Goal: Use online tool/utility: Utilize a website feature to perform a specific function

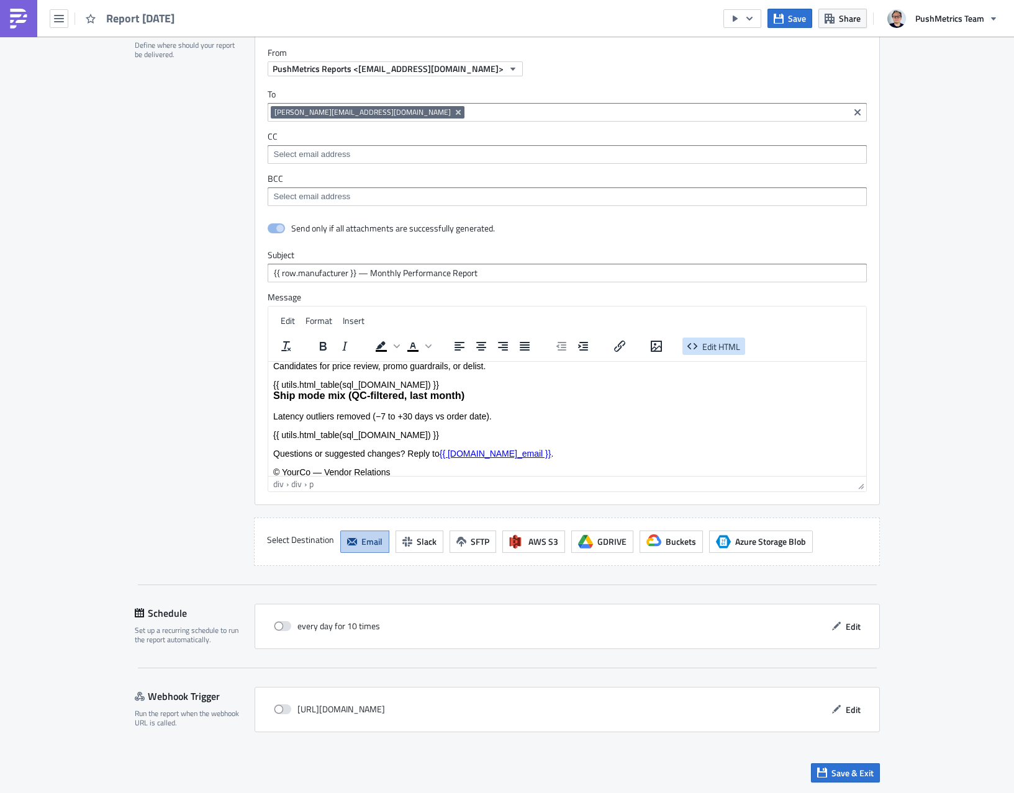
click at [737, 341] on span "Edit HTML" at bounding box center [721, 346] width 38 height 13
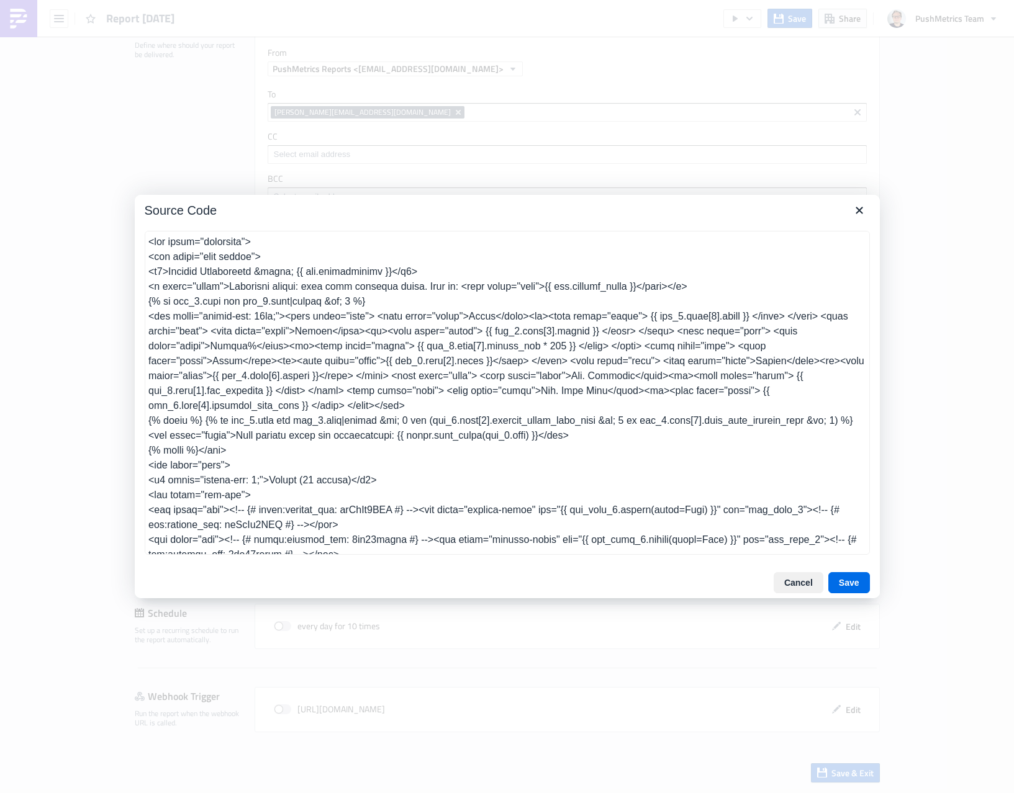
scroll to position [577, 0]
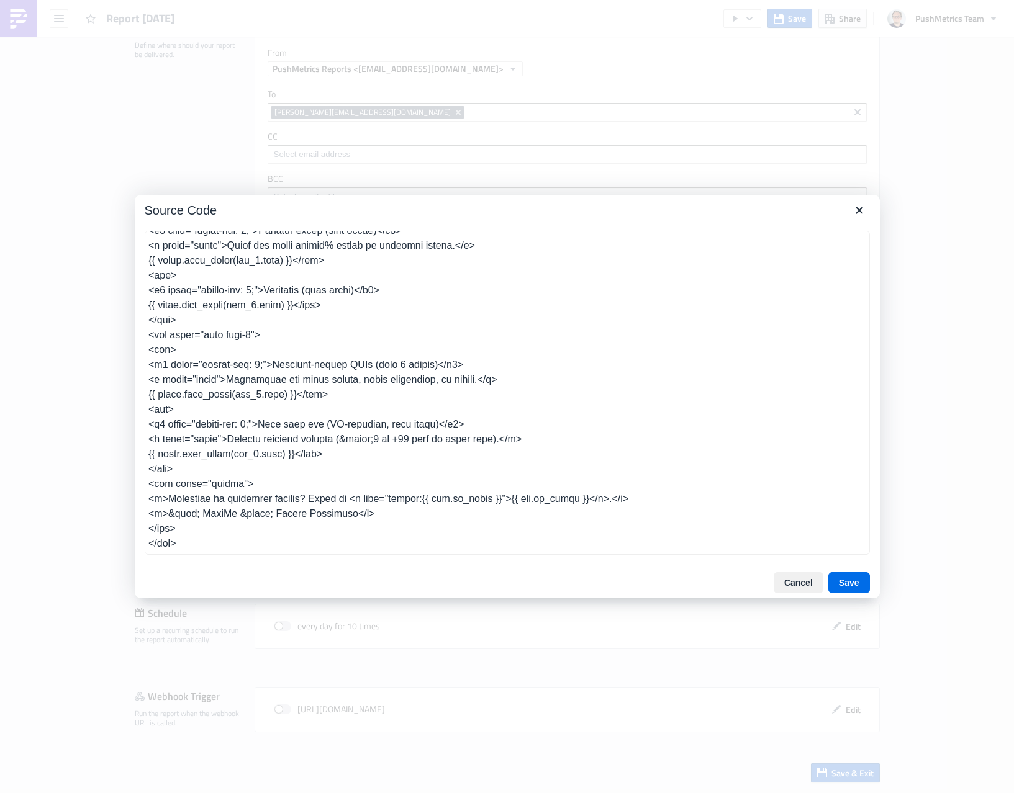
click at [674, 377] on textarea at bounding box center [507, 393] width 725 height 324
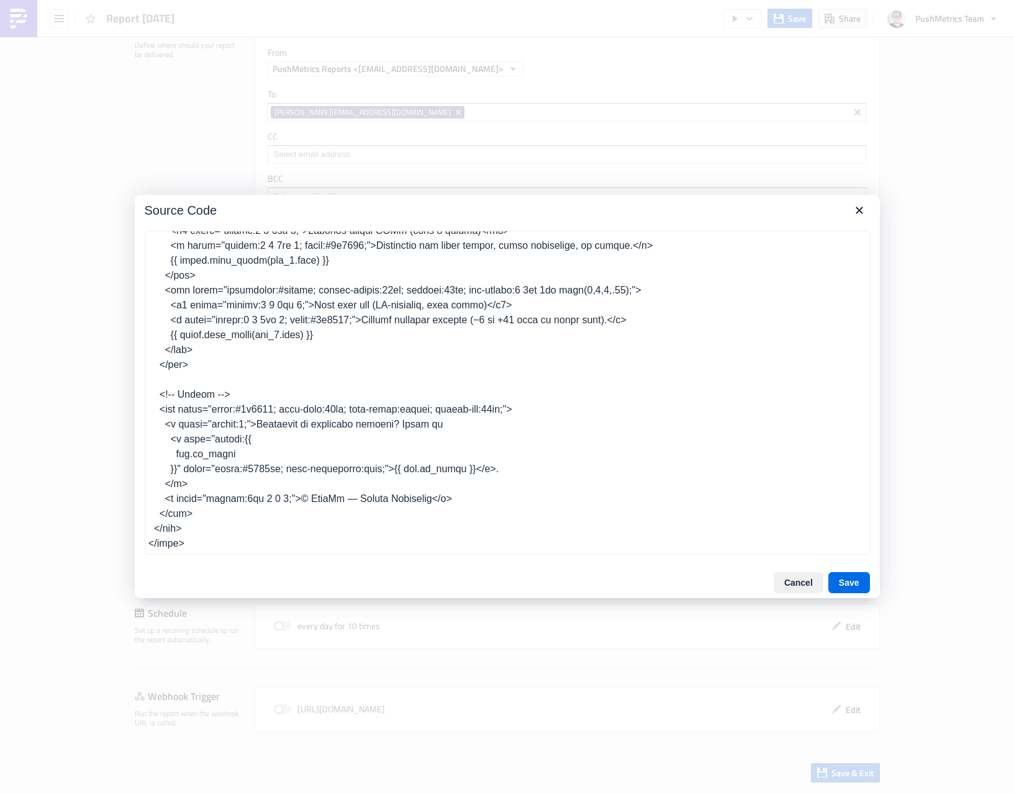
type textarea "<body style="font-family: -apple-system, Segoe UI, Roboto, Helvetica, Arial, sa…"
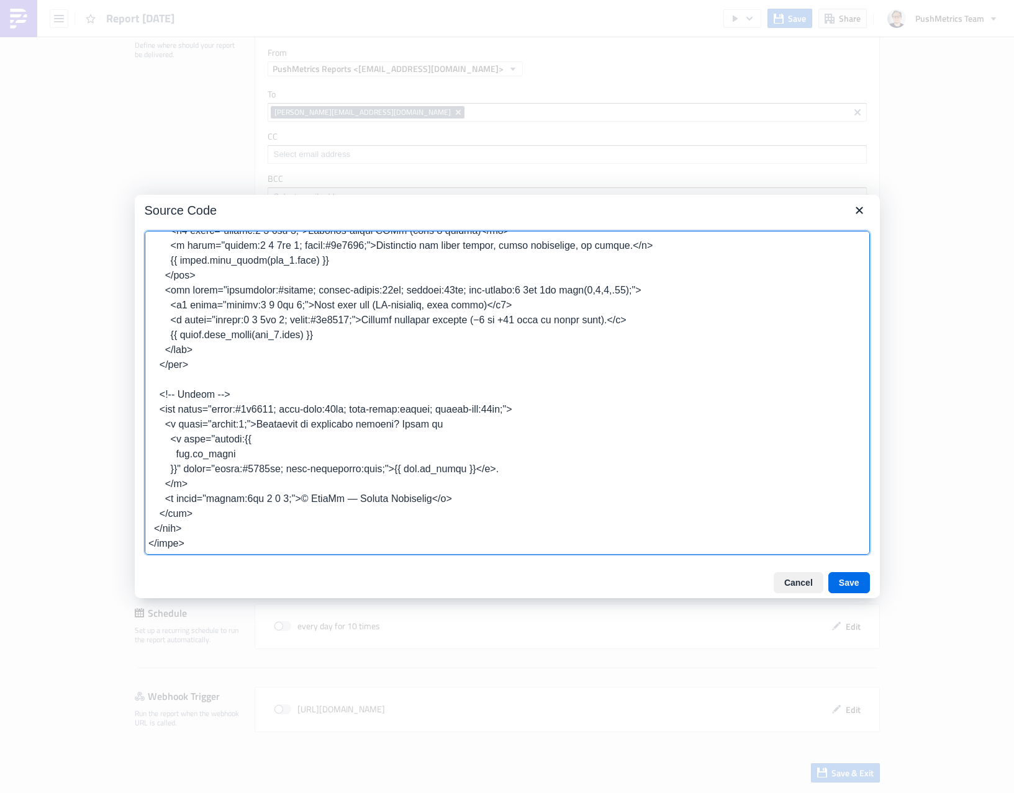
click at [844, 595] on div "Cancel Save" at bounding box center [507, 582] width 745 height 31
click at [845, 590] on button "Save" at bounding box center [849, 582] width 42 height 21
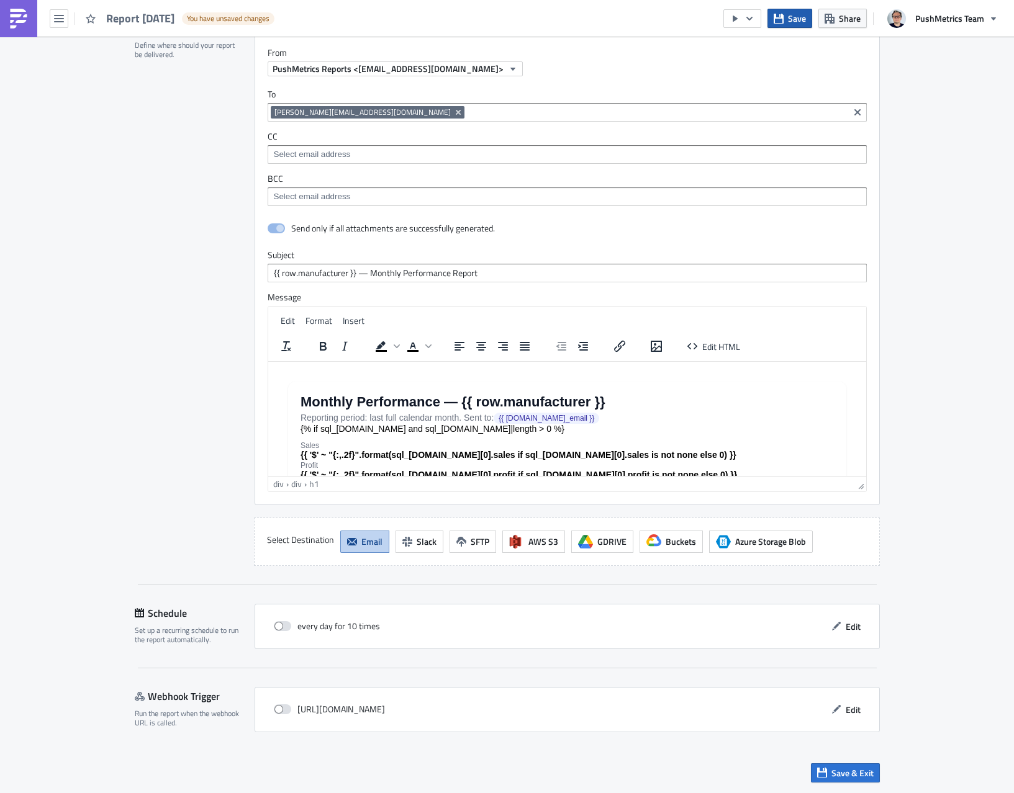
click at [782, 14] on icon "button" at bounding box center [779, 18] width 10 height 10
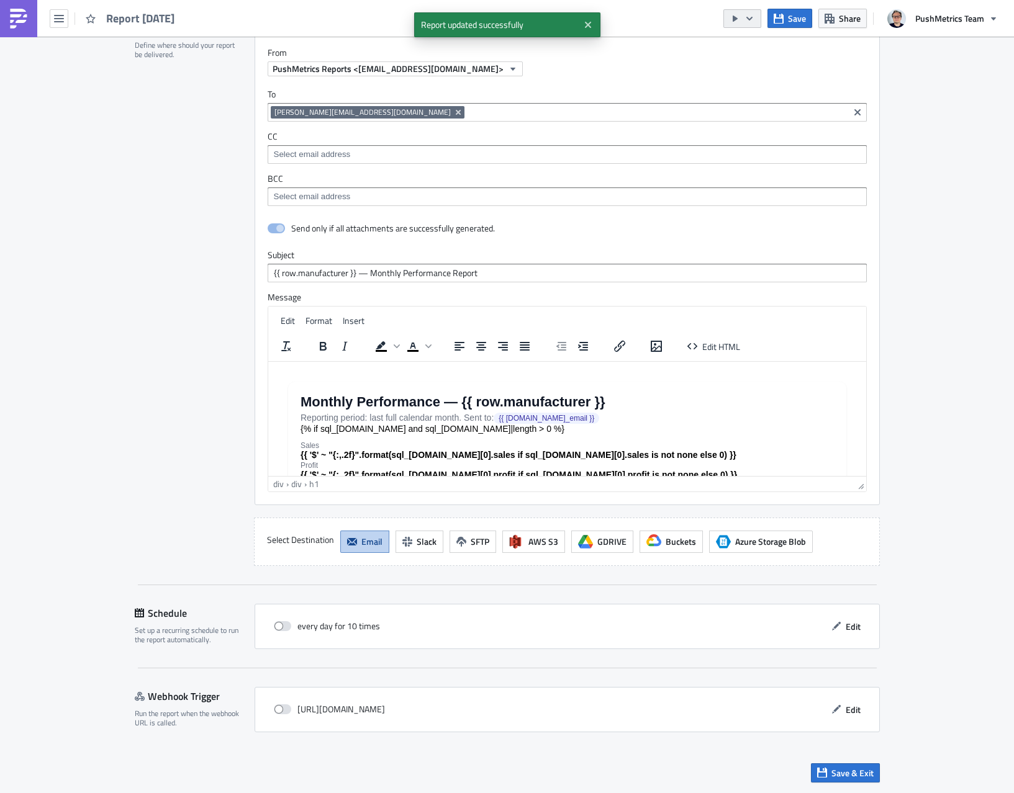
click at [747, 17] on icon "button" at bounding box center [749, 19] width 10 height 10
click at [760, 62] on div "Run Report" at bounding box center [780, 68] width 97 height 12
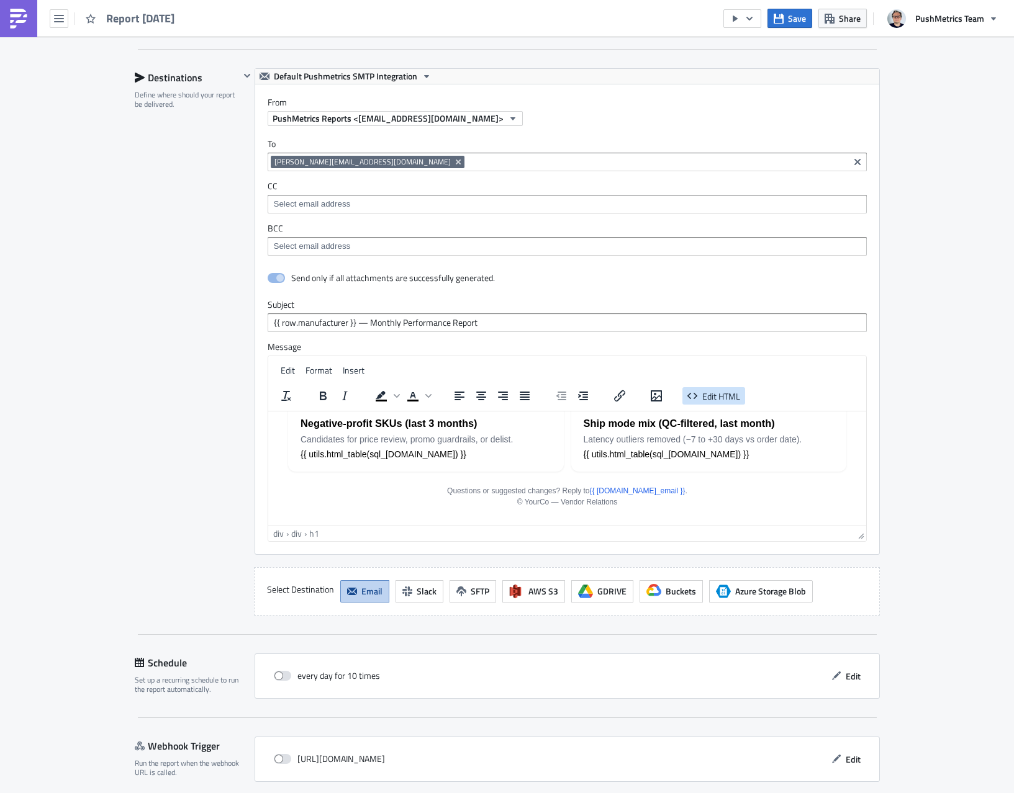
click at [699, 391] on icon "button" at bounding box center [692, 396] width 15 height 15
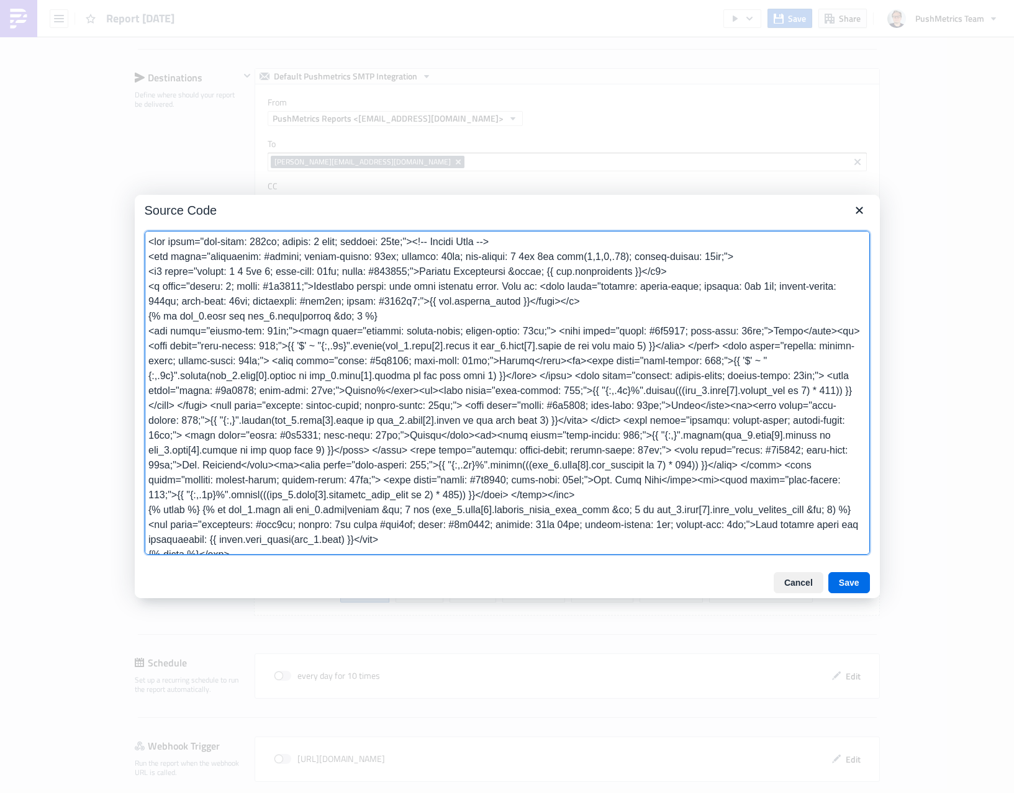
click at [356, 256] on textarea at bounding box center [507, 393] width 725 height 324
paste textarea "body style="font-family: -apple-system, Segoe UI, Roboto, Helvetica, Arial, san…"
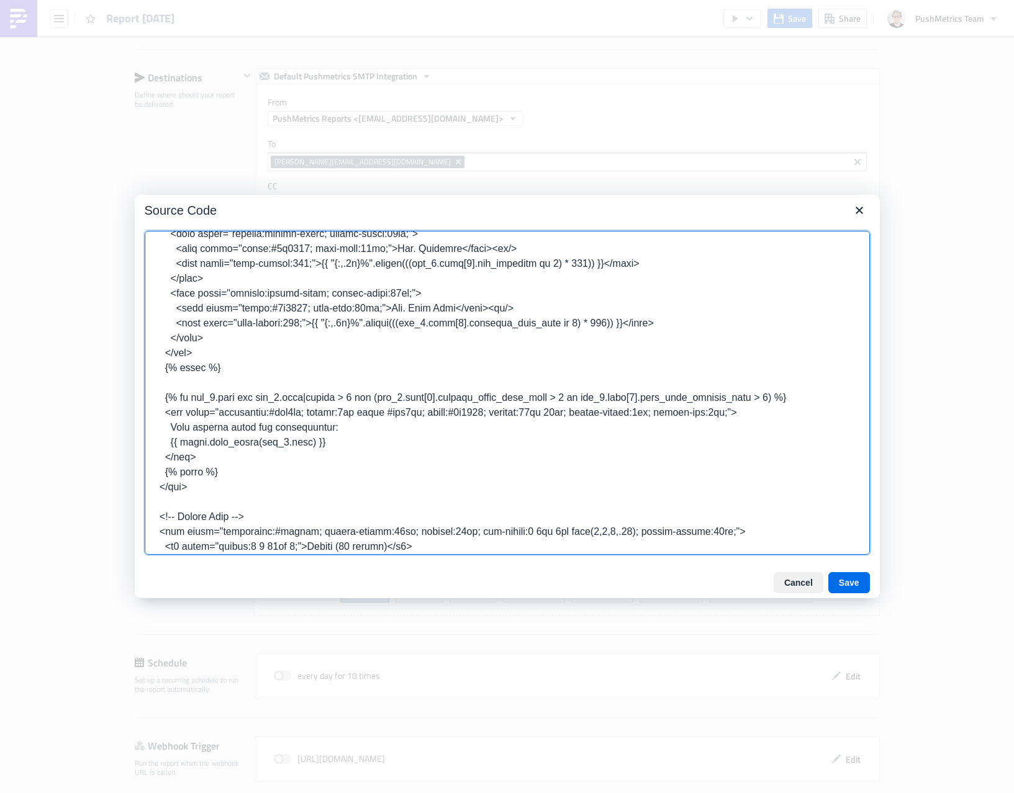
scroll to position [0, 0]
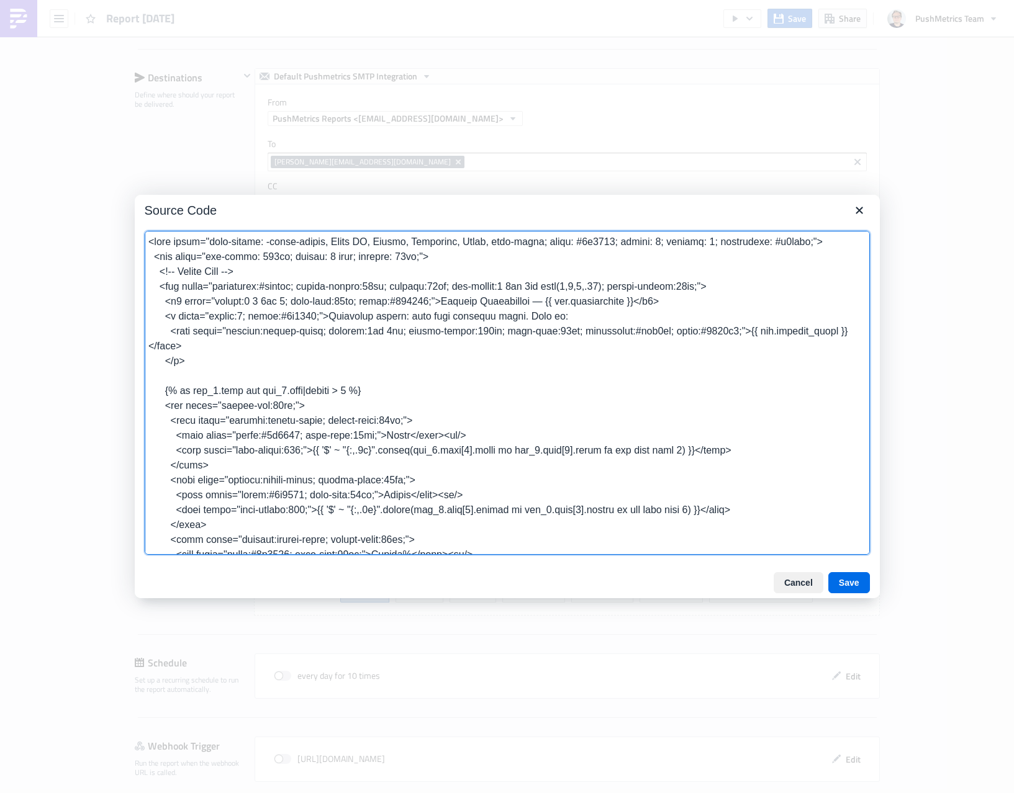
drag, startPoint x: 333, startPoint y: 451, endPoint x: 518, endPoint y: 452, distance: 185.6
click at [518, 452] on textarea at bounding box center [507, 393] width 725 height 324
drag, startPoint x: 682, startPoint y: 510, endPoint x: 606, endPoint y: 509, distance: 76.4
click at [606, 509] on textarea at bounding box center [507, 393] width 725 height 324
drag, startPoint x: 521, startPoint y: 509, endPoint x: 335, endPoint y: 513, distance: 186.3
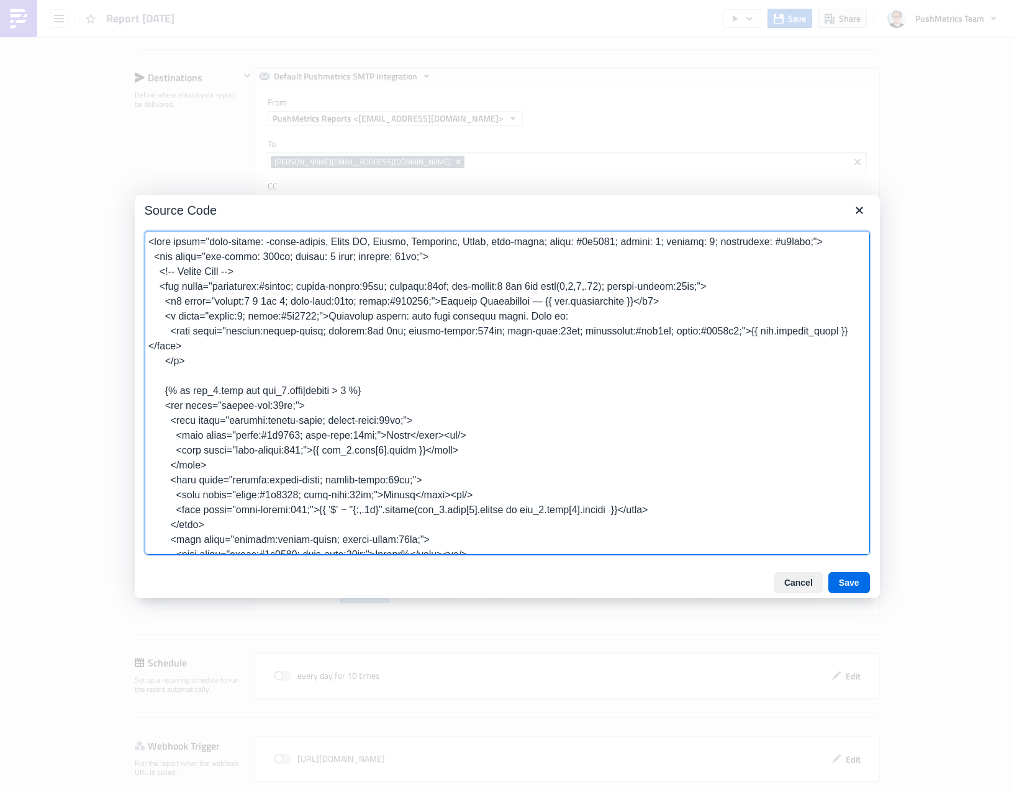
click at [335, 513] on textarea at bounding box center [507, 393] width 725 height 324
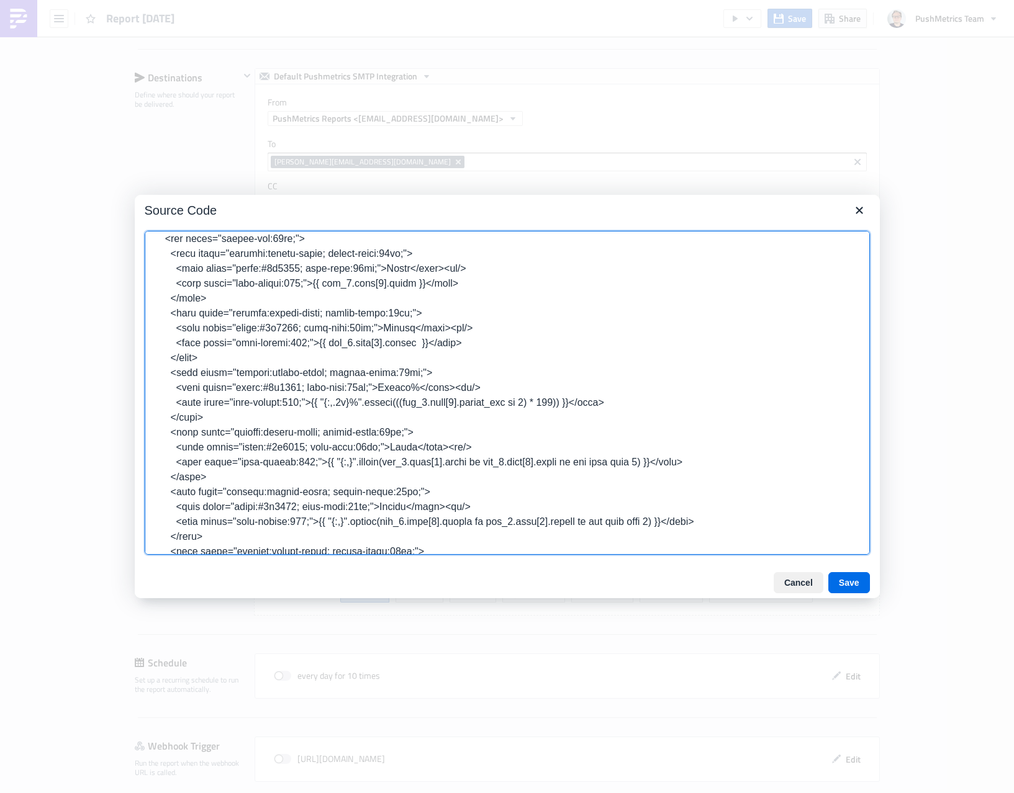
scroll to position [169, 0]
drag, startPoint x: 331, startPoint y: 400, endPoint x: 420, endPoint y: 405, distance: 88.9
click at [420, 405] on textarea at bounding box center [507, 393] width 725 height 324
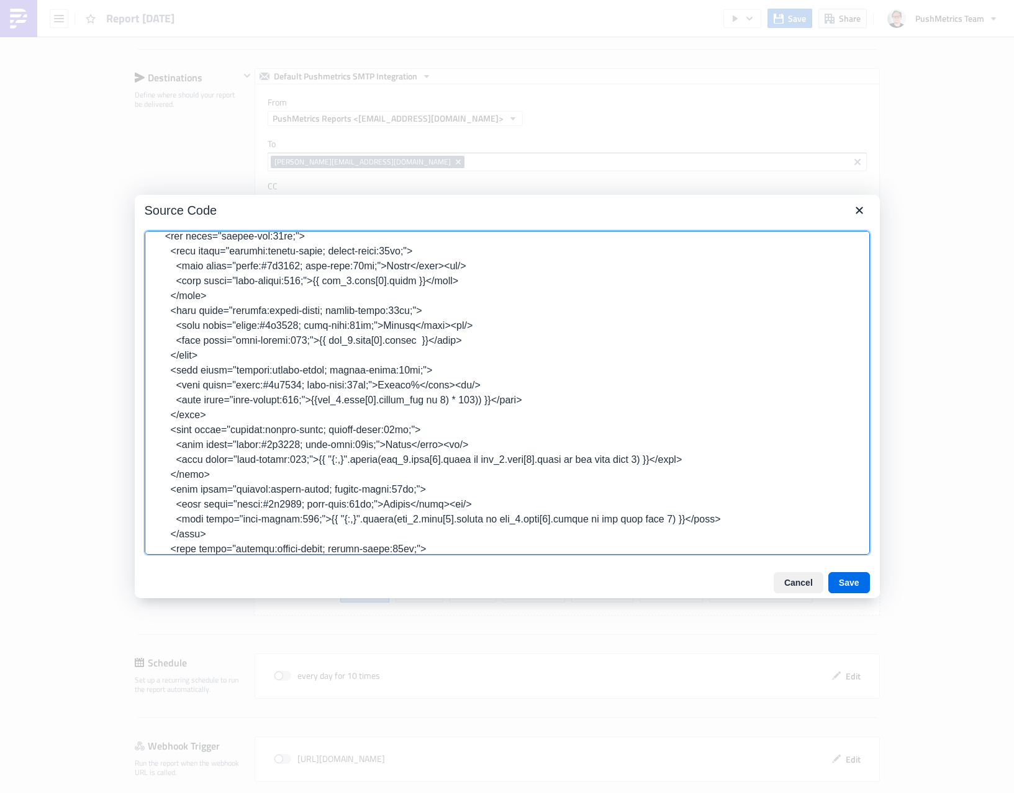
drag, startPoint x: 444, startPoint y: 399, endPoint x: 476, endPoint y: 400, distance: 31.7
click at [475, 400] on textarea at bounding box center [507, 393] width 725 height 324
click at [470, 402] on textarea at bounding box center [507, 393] width 725 height 324
drag, startPoint x: 332, startPoint y: 461, endPoint x: 482, endPoint y: 465, distance: 150.3
click at [482, 465] on textarea at bounding box center [507, 393] width 725 height 324
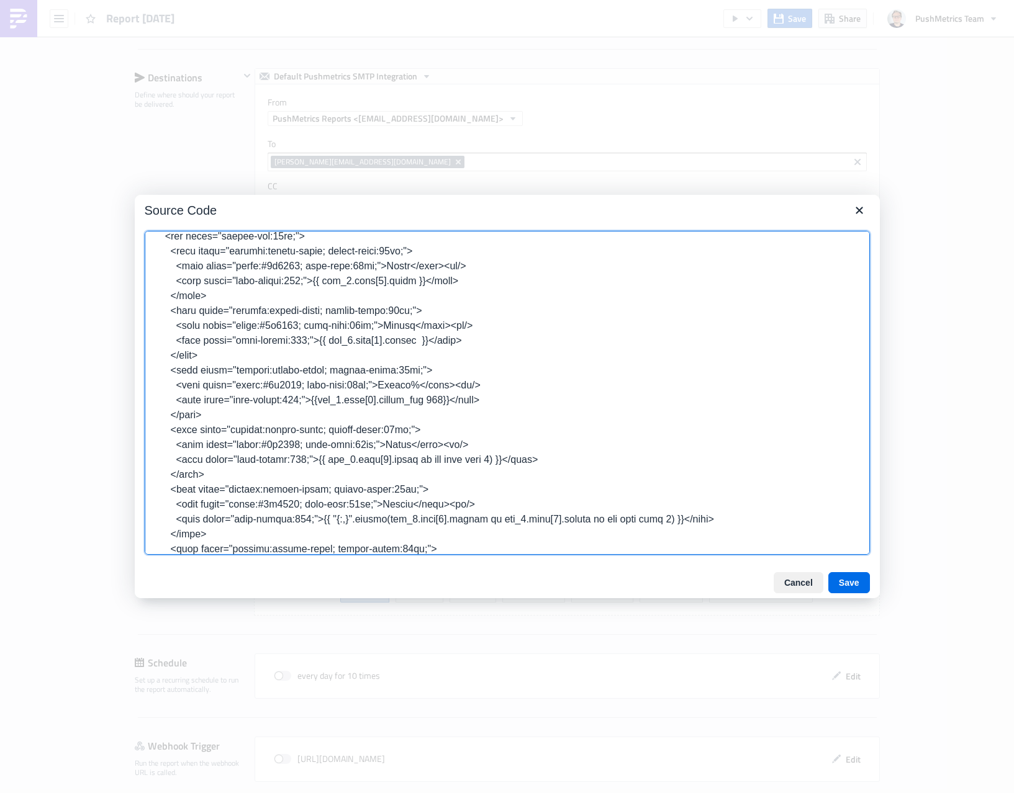
drag, startPoint x: 416, startPoint y: 462, endPoint x: 498, endPoint y: 460, distance: 82.0
click at [498, 461] on textarea at bounding box center [507, 393] width 725 height 324
click at [454, 401] on textarea at bounding box center [507, 393] width 725 height 324
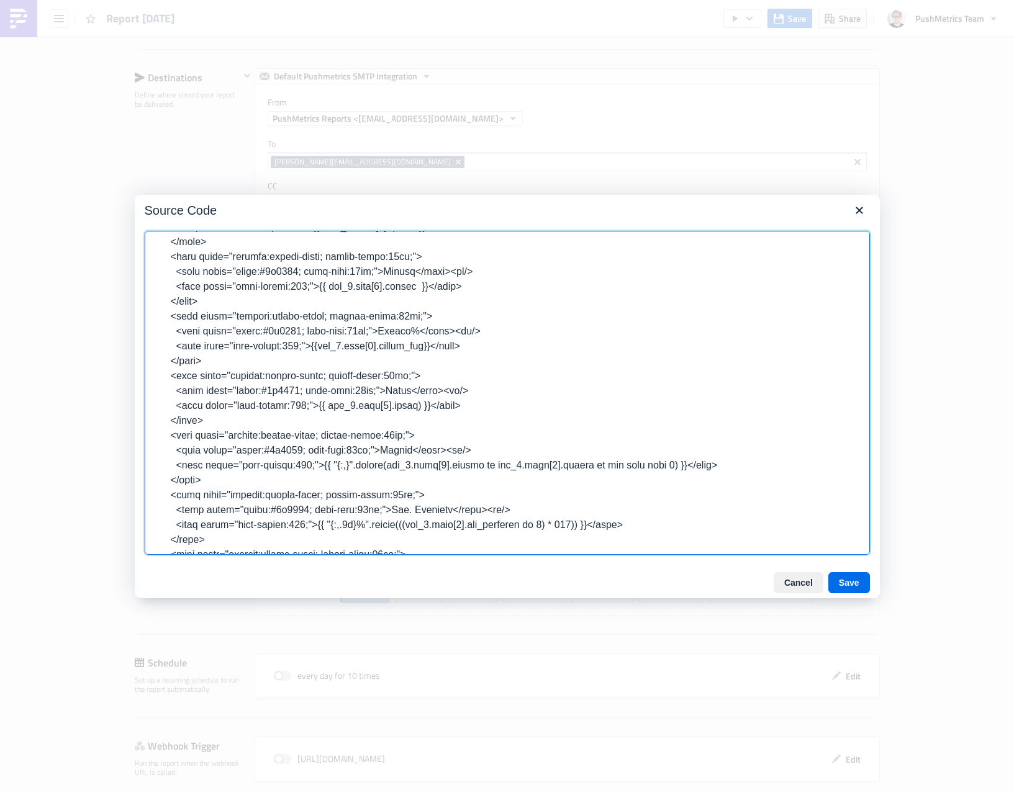
scroll to position [238, 0]
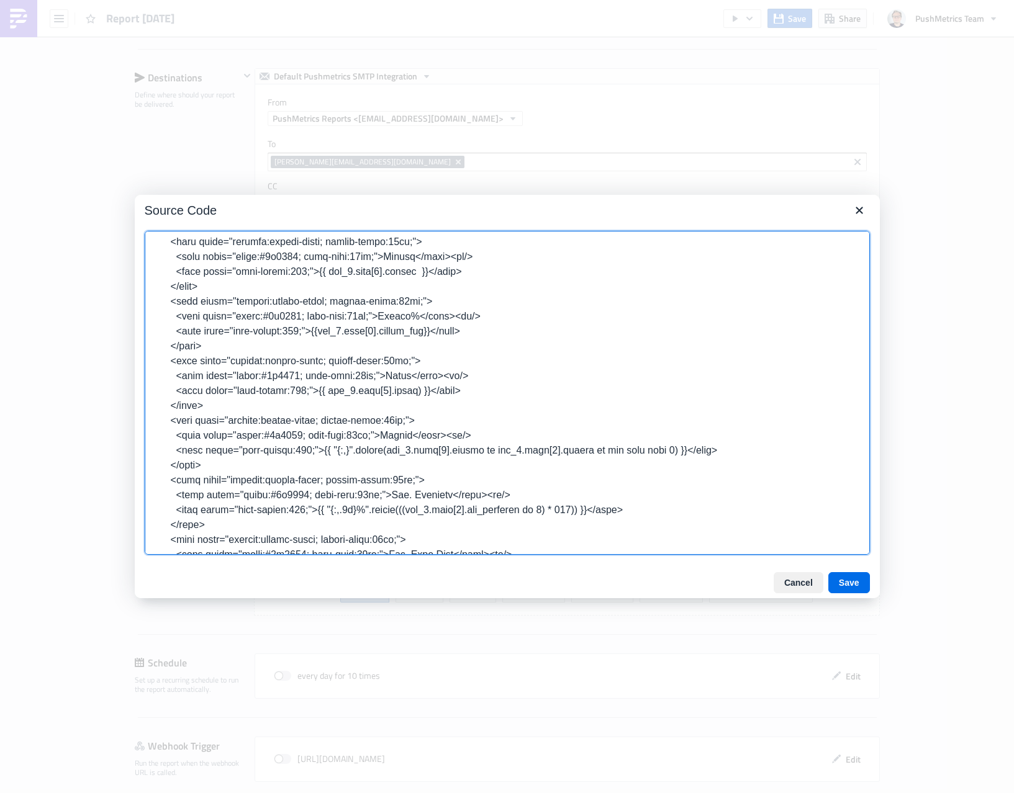
drag, startPoint x: 580, startPoint y: 451, endPoint x: 658, endPoint y: 455, distance: 78.3
click at [659, 455] on textarea at bounding box center [507, 393] width 725 height 324
drag, startPoint x: 332, startPoint y: 453, endPoint x: 493, endPoint y: 453, distance: 160.8
click at [493, 453] on textarea at bounding box center [507, 393] width 725 height 324
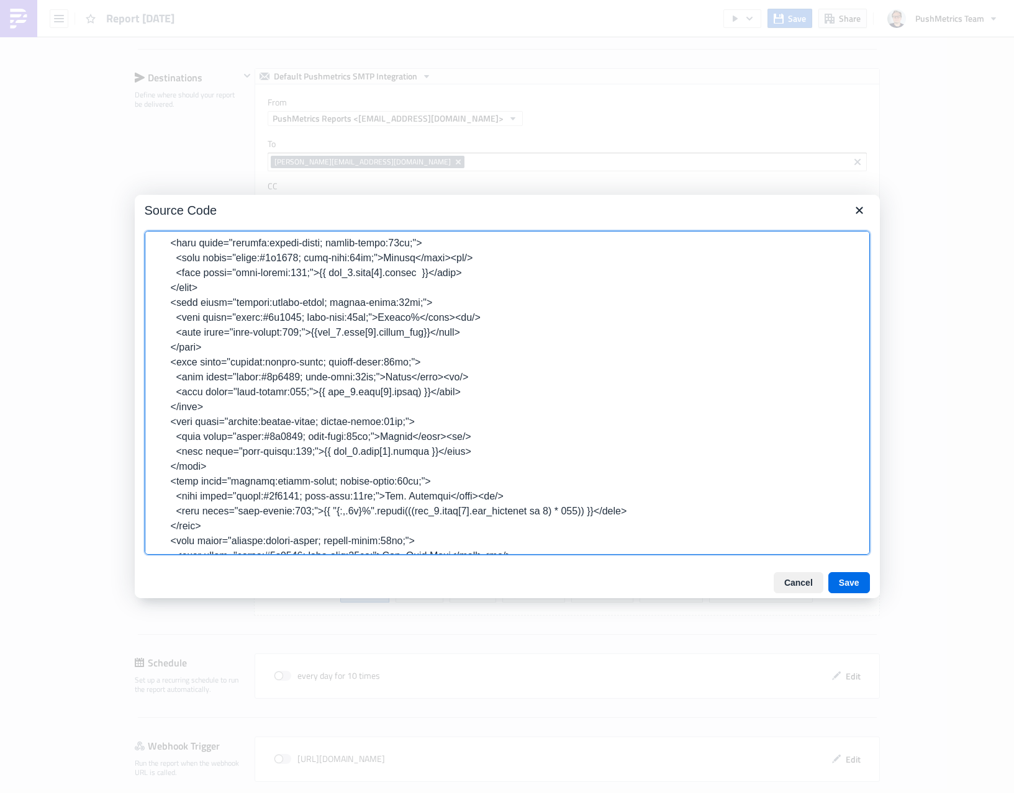
drag, startPoint x: 333, startPoint y: 512, endPoint x: 417, endPoint y: 512, distance: 83.8
click at [417, 512] on textarea at bounding box center [507, 393] width 725 height 324
drag, startPoint x: 454, startPoint y: 512, endPoint x: 511, endPoint y: 514, distance: 56.5
click at [511, 514] on textarea at bounding box center [507, 393] width 725 height 324
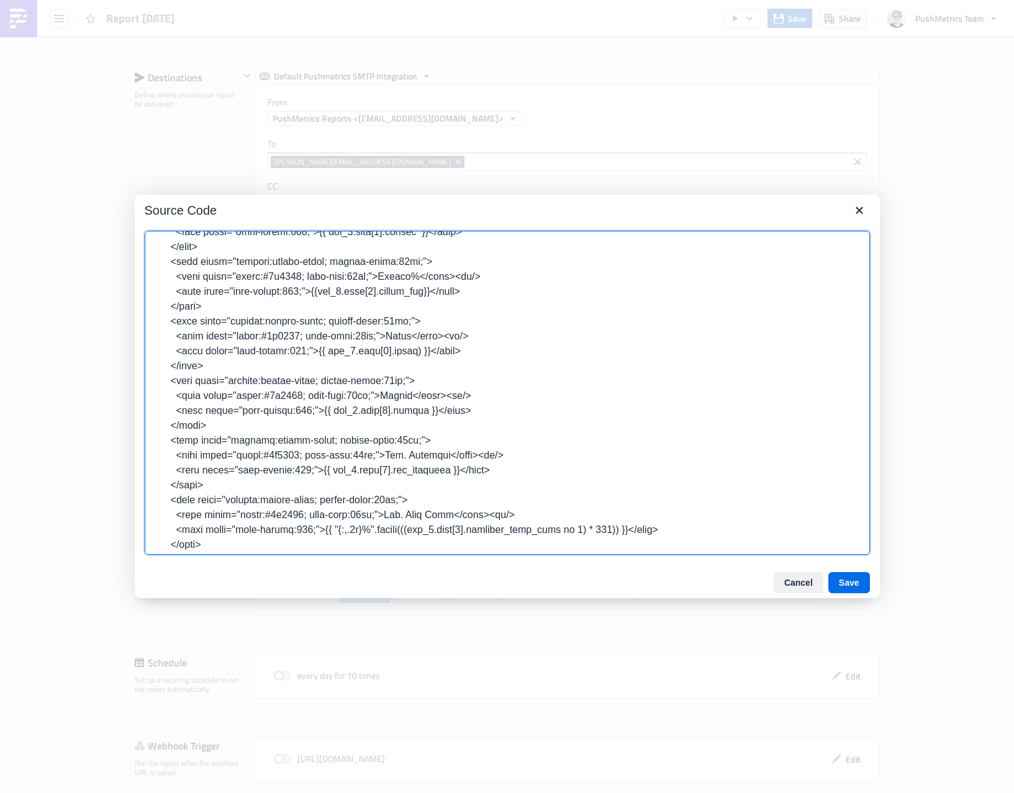
scroll to position [305, 0]
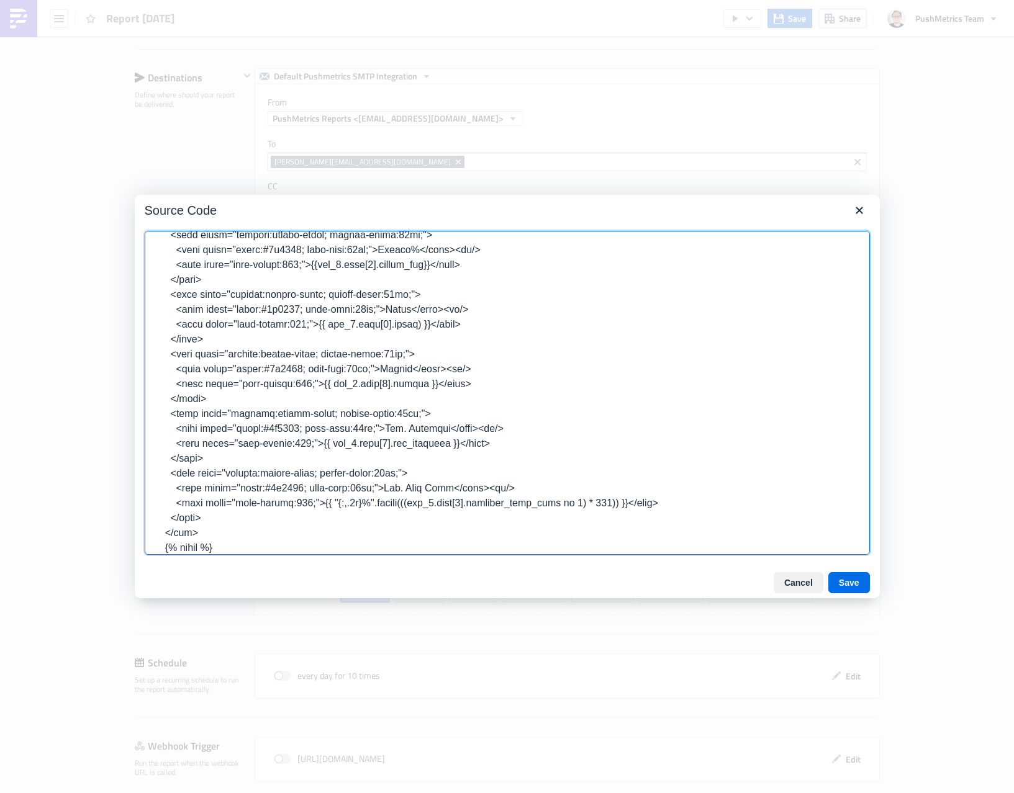
drag, startPoint x: 612, startPoint y: 503, endPoint x: 562, endPoint y: 510, distance: 50.2
click at [562, 510] on textarea at bounding box center [507, 393] width 725 height 324
drag, startPoint x: 476, startPoint y: 504, endPoint x: 335, endPoint y: 503, distance: 141.5
click at [335, 503] on textarea at bounding box center [507, 393] width 725 height 324
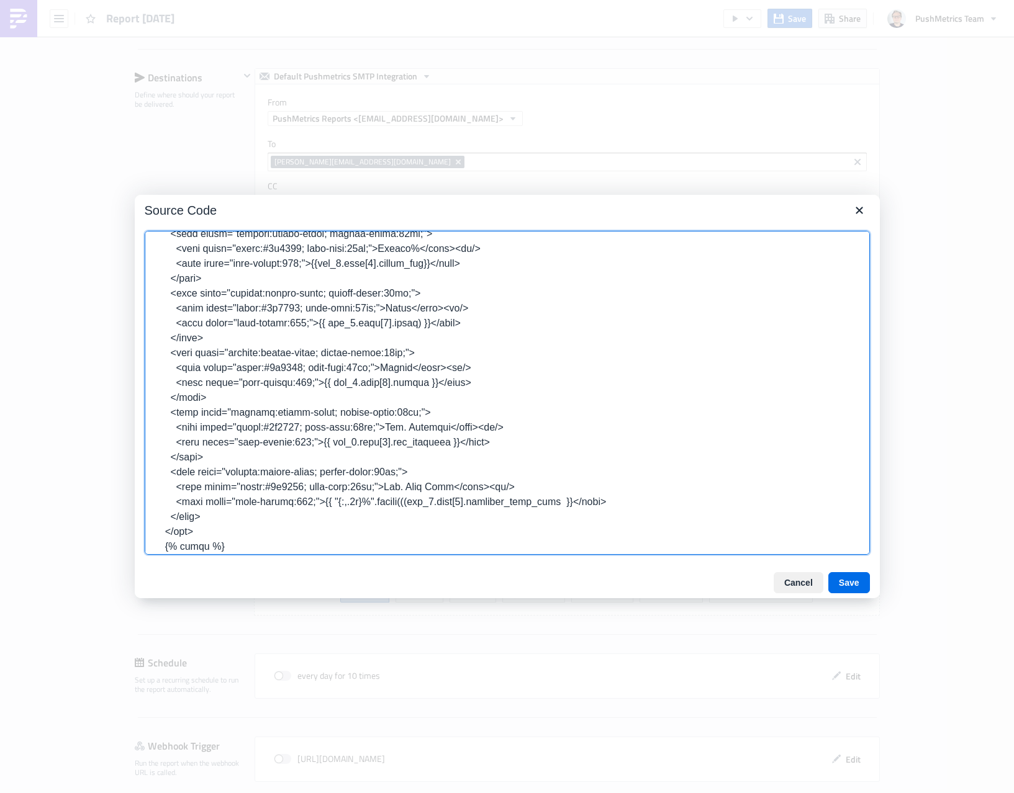
scroll to position [299, 0]
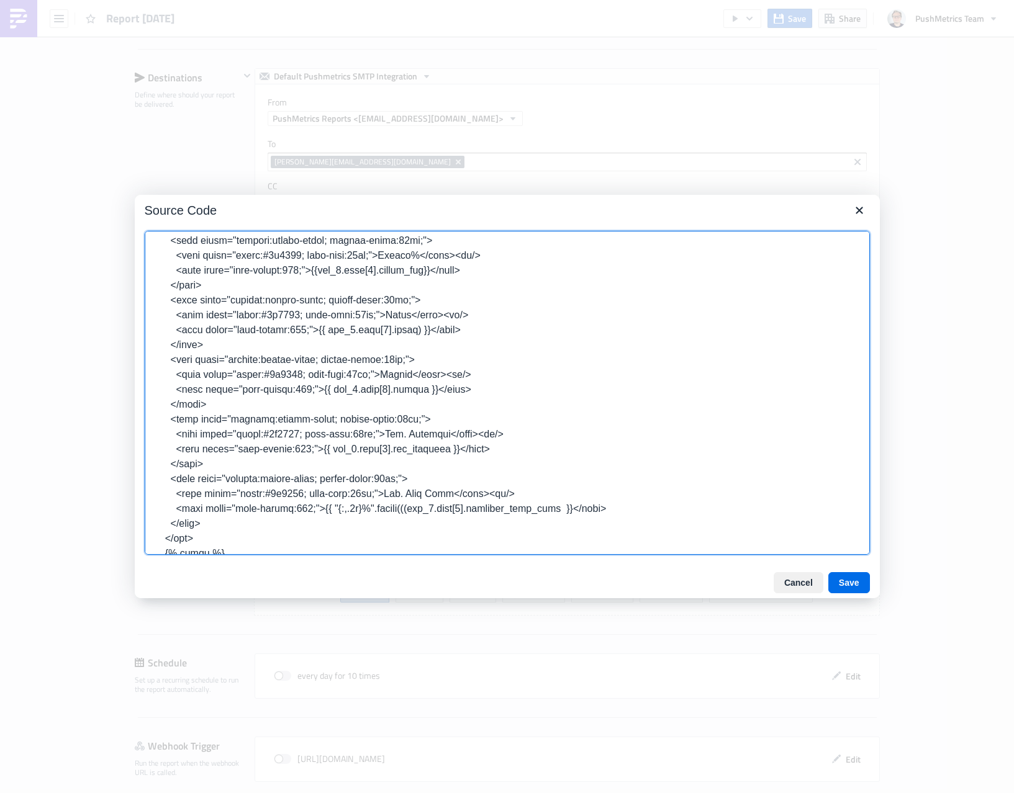
type textarea "<body style="font-family: -apple-system, Segoe UI, Roboto, Helvetica, Arial, sa…"
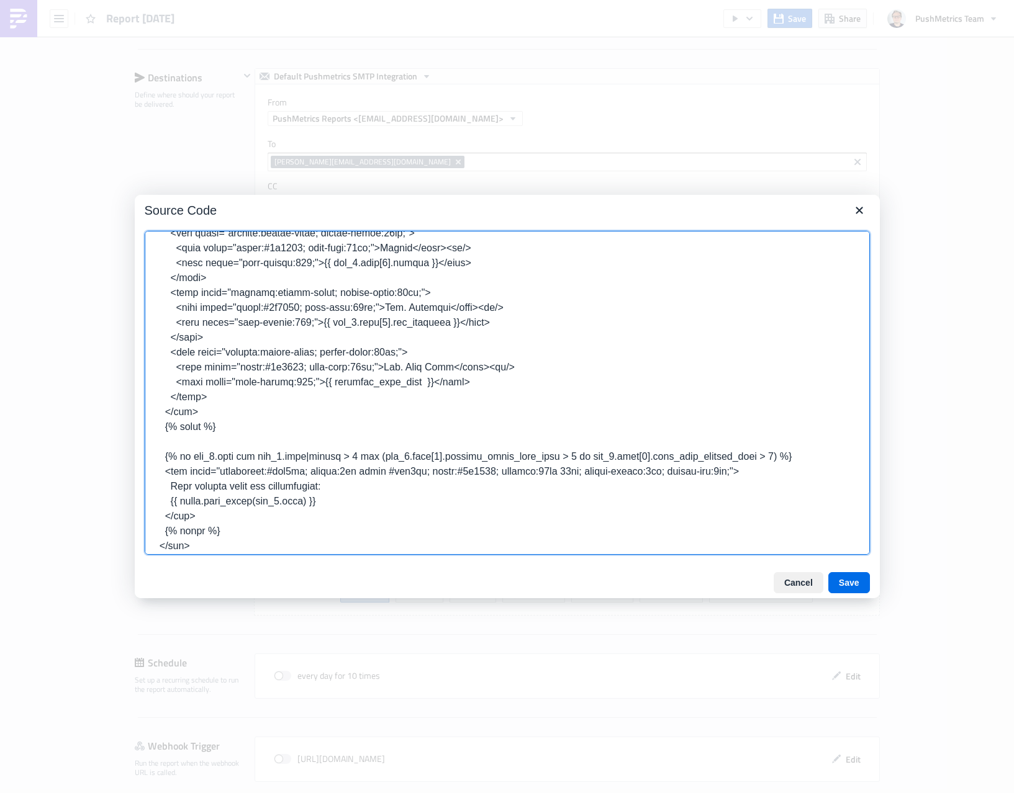
scroll to position [434, 0]
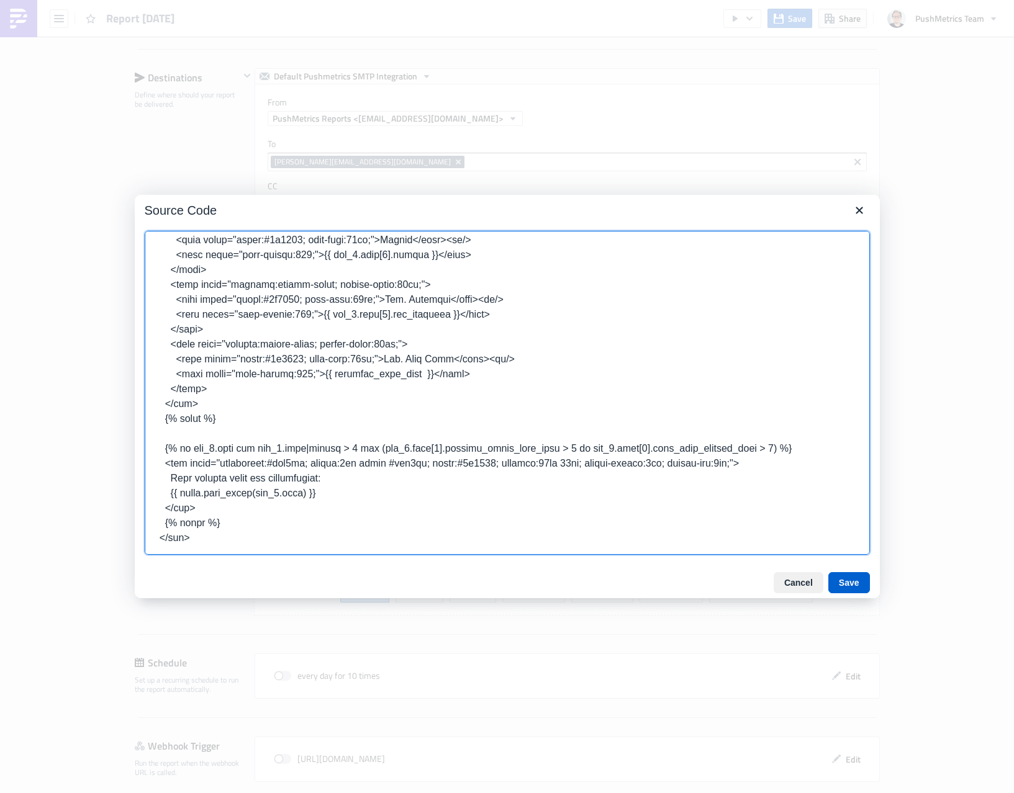
click at [847, 581] on button "Save" at bounding box center [849, 582] width 42 height 21
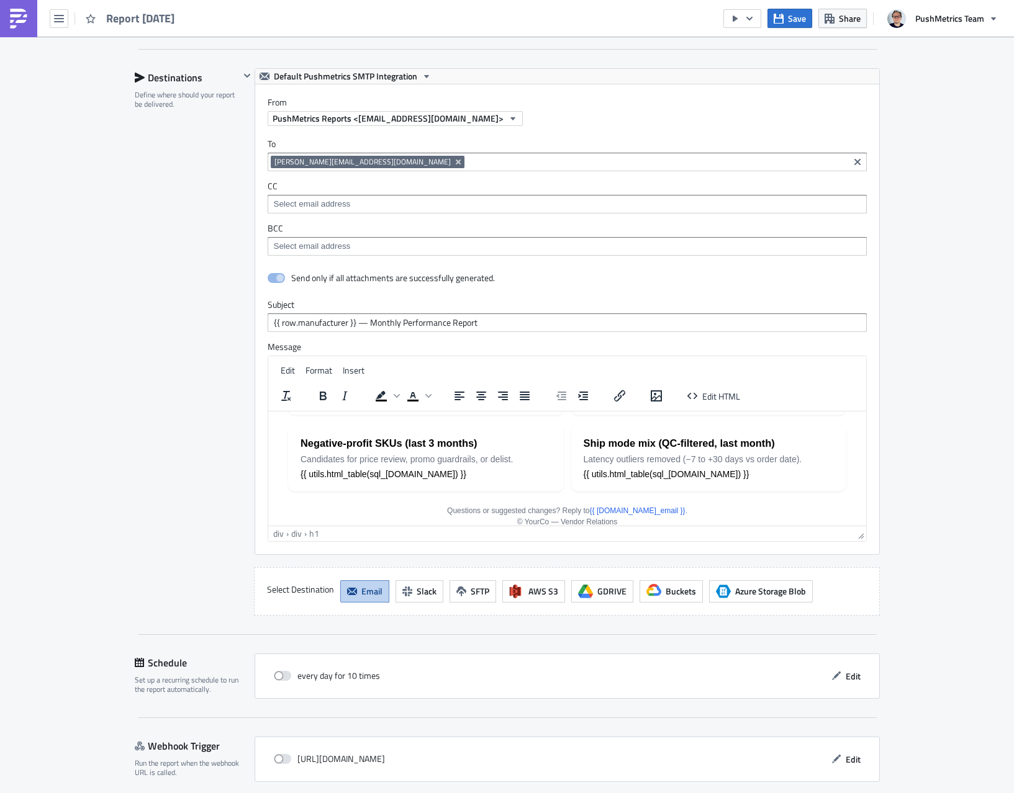
scroll to position [443, 0]
click at [787, 20] on button "Save" at bounding box center [789, 18] width 45 height 19
click at [738, 22] on icon "button" at bounding box center [735, 19] width 10 height 10
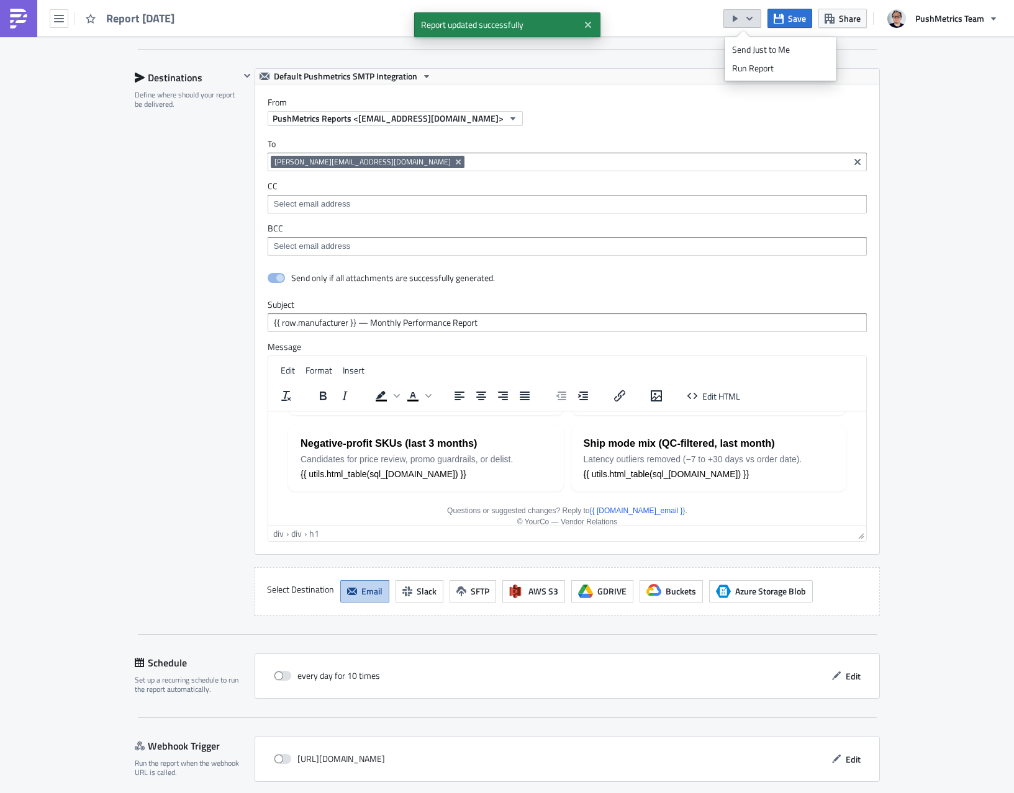
click at [743, 74] on link "Run Report" at bounding box center [781, 68] width 106 height 19
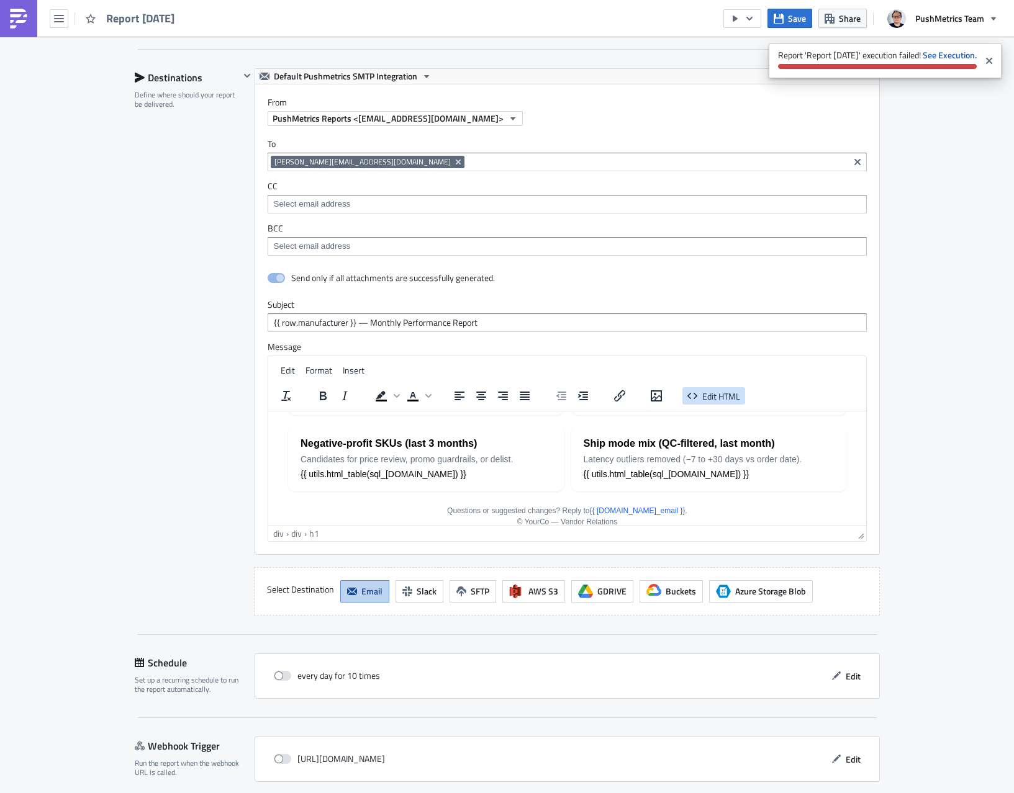
click at [734, 393] on span "Edit HTML" at bounding box center [721, 395] width 38 height 13
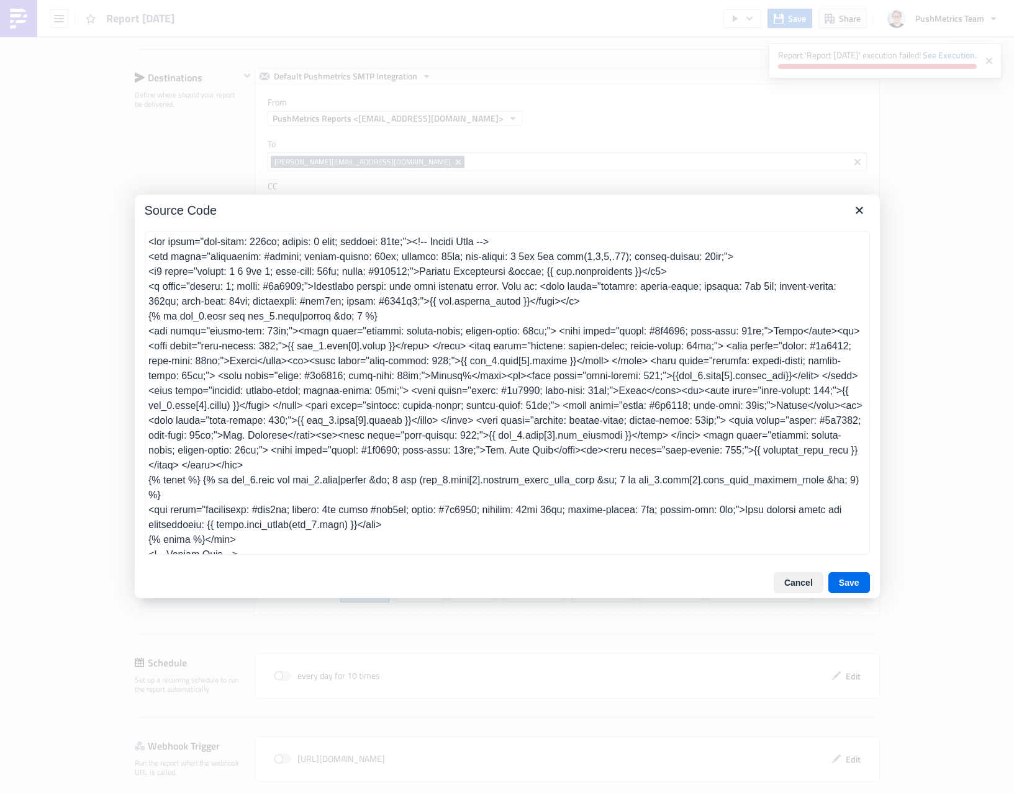
scroll to position [756, 0]
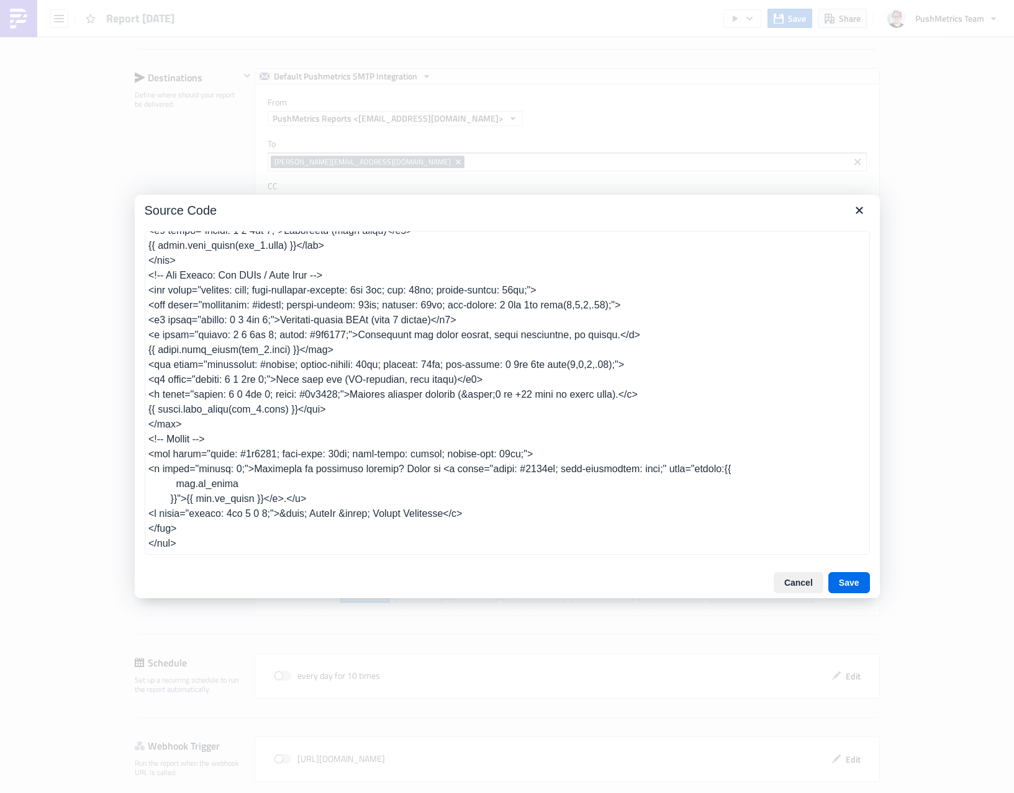
click at [770, 469] on textarea at bounding box center [507, 393] width 725 height 324
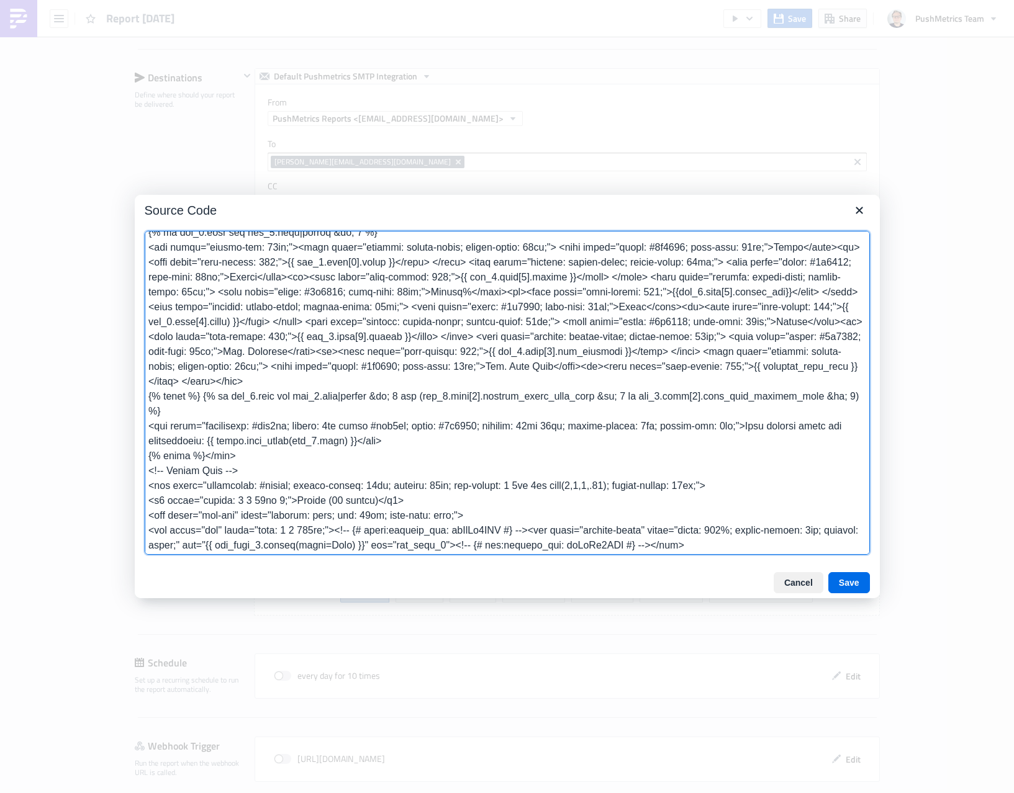
scroll to position [0, 0]
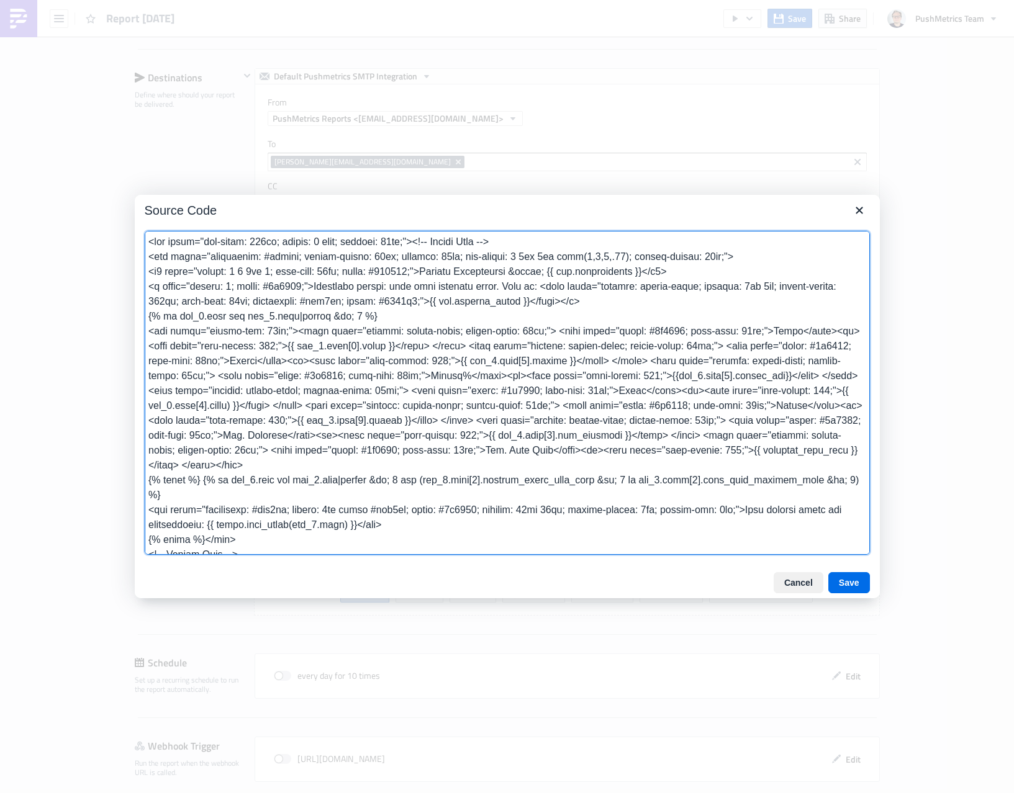
drag, startPoint x: 363, startPoint y: 407, endPoint x: 369, endPoint y: 415, distance: 10.6
click at [363, 408] on textarea at bounding box center [507, 393] width 725 height 324
type textarea "<div style="max-width: 960px; margin: 0 auto; padding: 24px;"><!-- Header Card …"
click at [844, 580] on button "Save" at bounding box center [849, 582] width 42 height 21
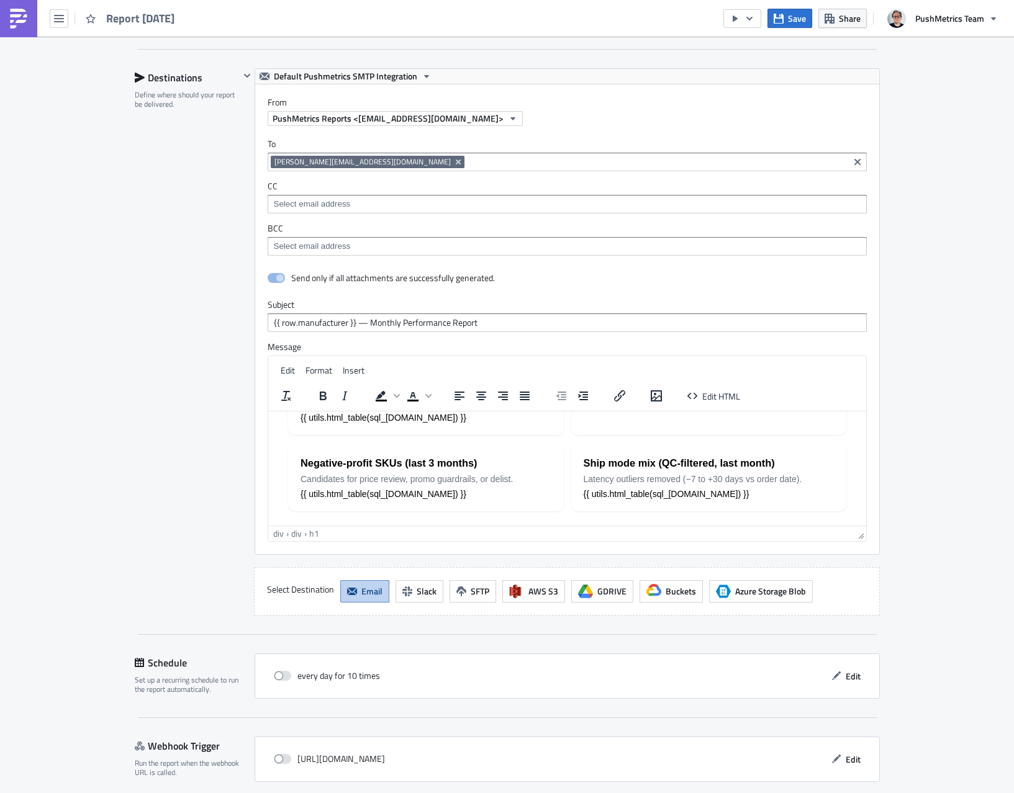
scroll to position [443, 0]
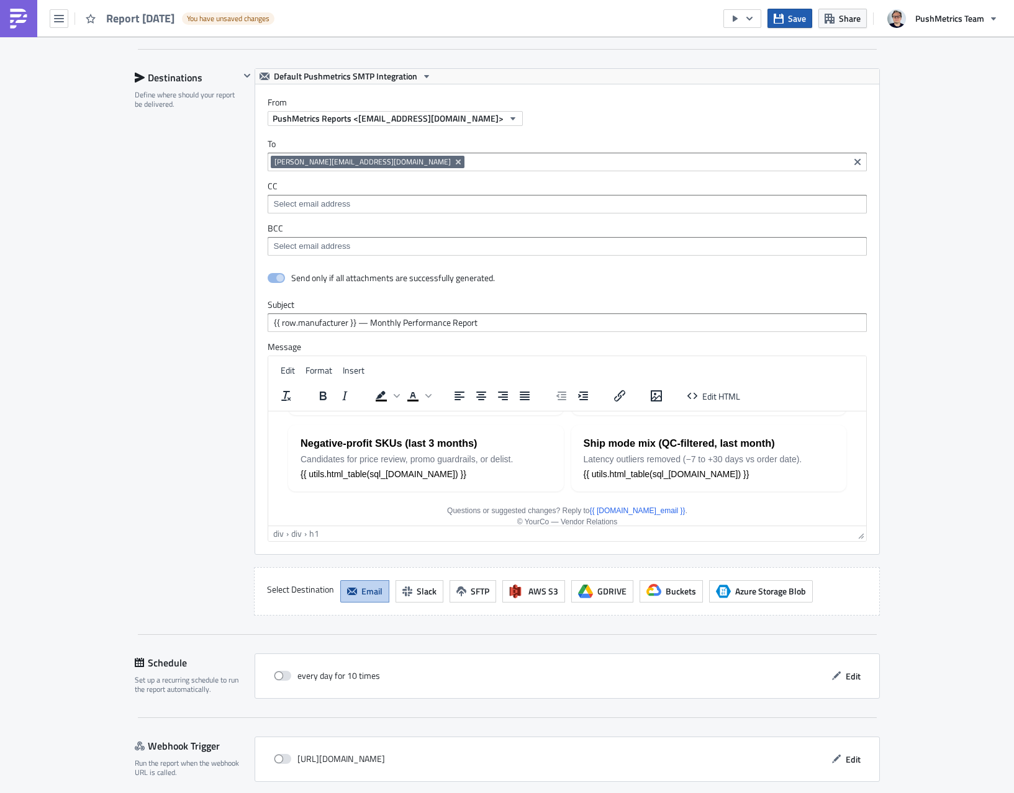
click at [801, 11] on button "Save" at bounding box center [789, 18] width 45 height 19
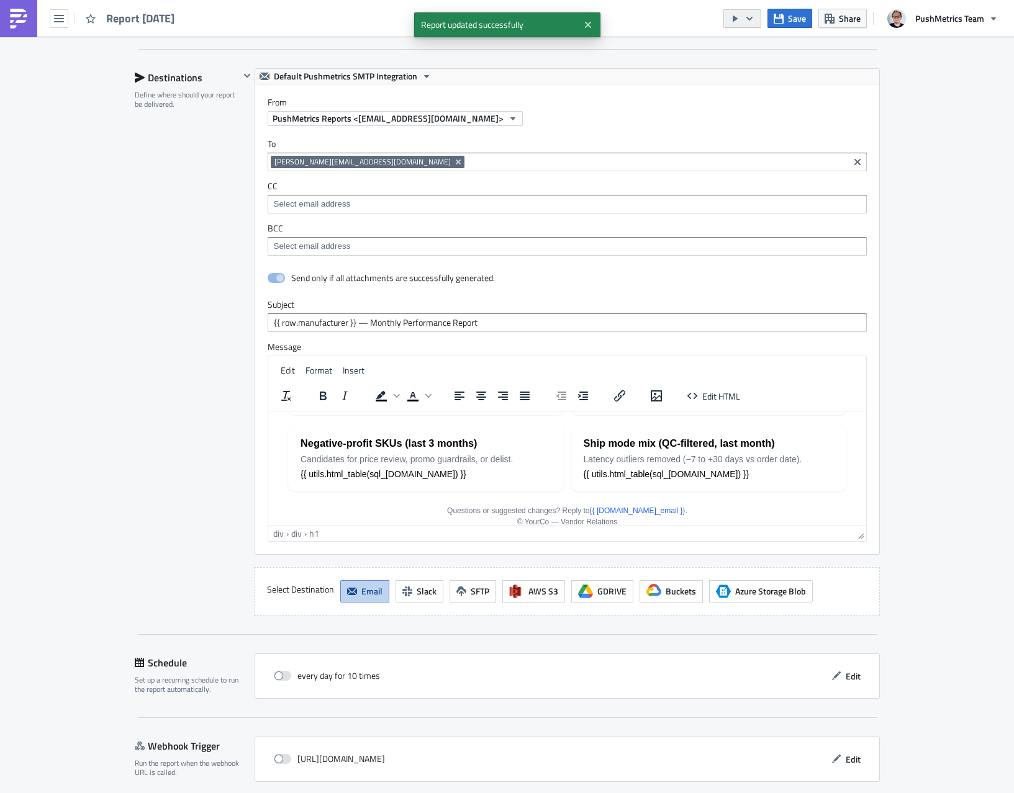
click at [754, 25] on button "button" at bounding box center [742, 18] width 38 height 19
click at [752, 74] on div "Run Report" at bounding box center [780, 68] width 97 height 12
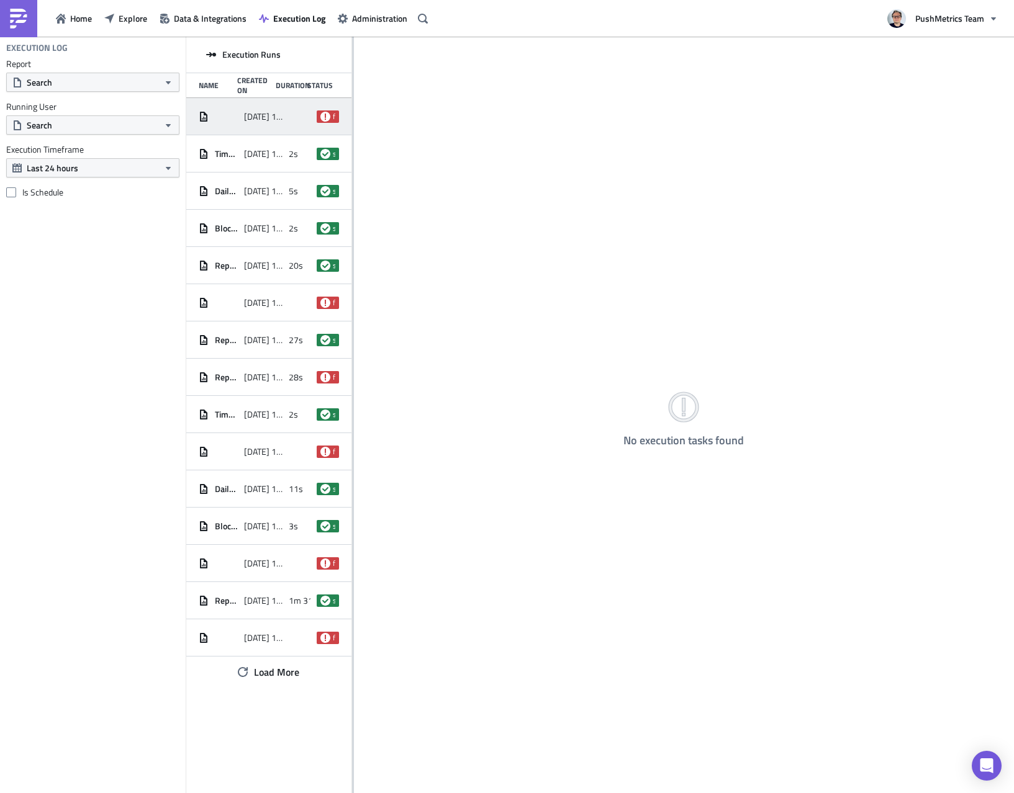
click at [289, 115] on div "[DATE] 19:18 failed" at bounding box center [268, 116] width 165 height 37
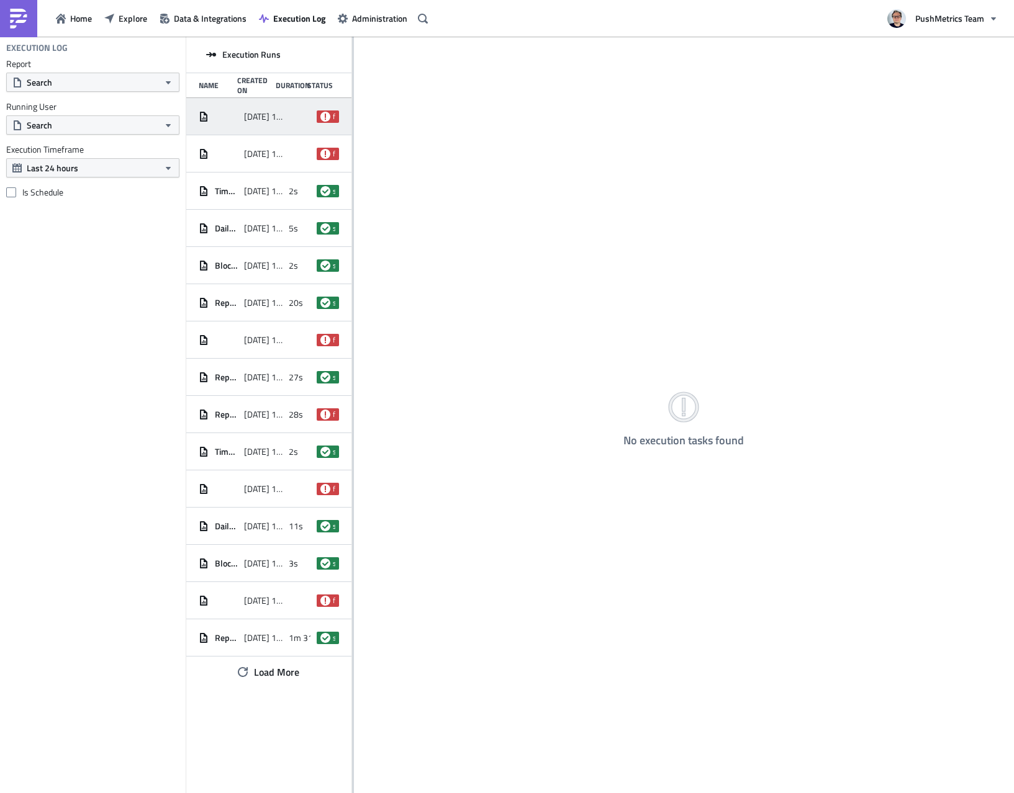
click at [255, 114] on span "2025-10-14 19:21" at bounding box center [263, 116] width 39 height 11
